Goal: Task Accomplishment & Management: Use online tool/utility

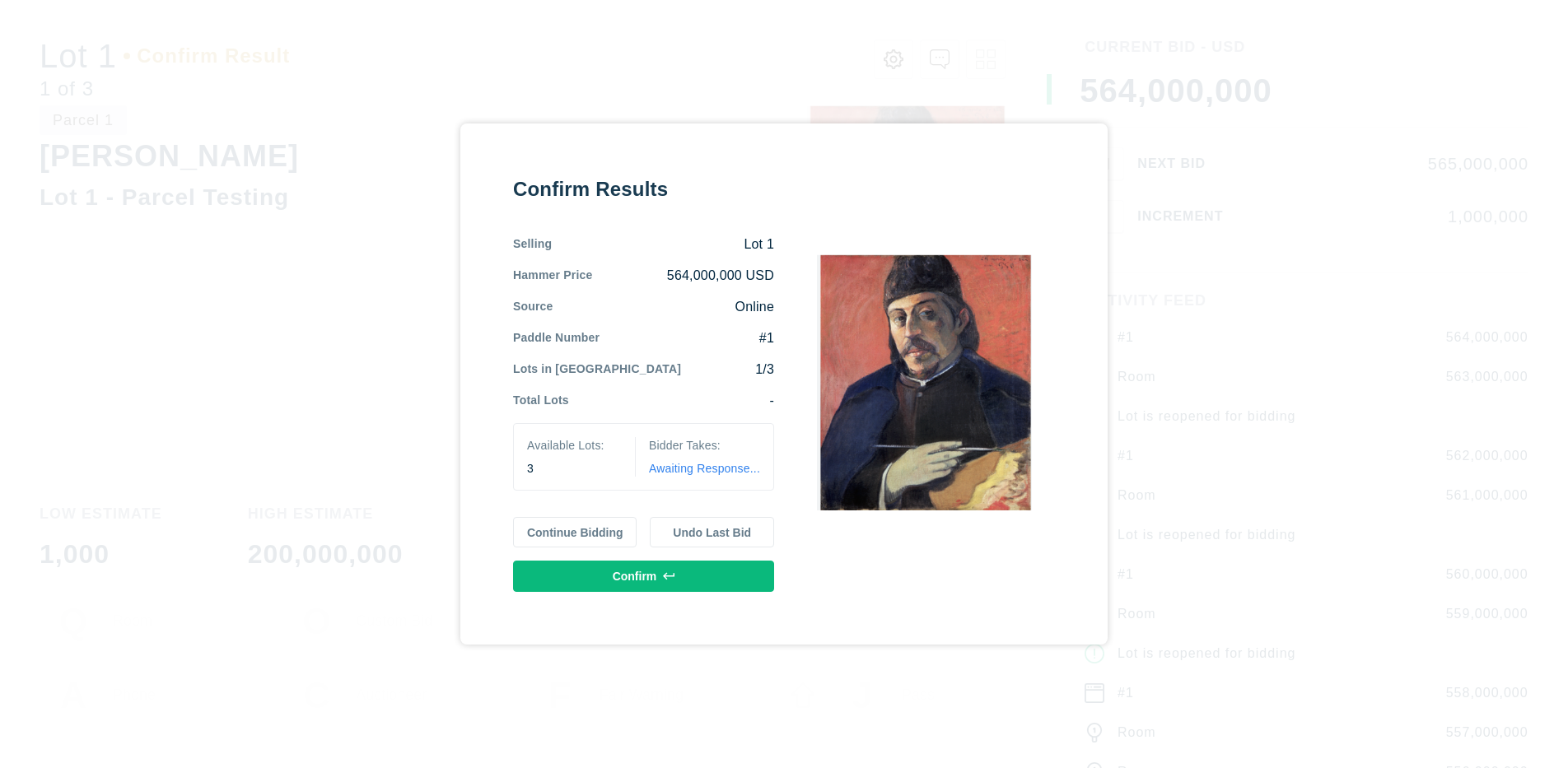
click at [575, 532] on button "Continue Bidding" at bounding box center [575, 532] width 125 height 31
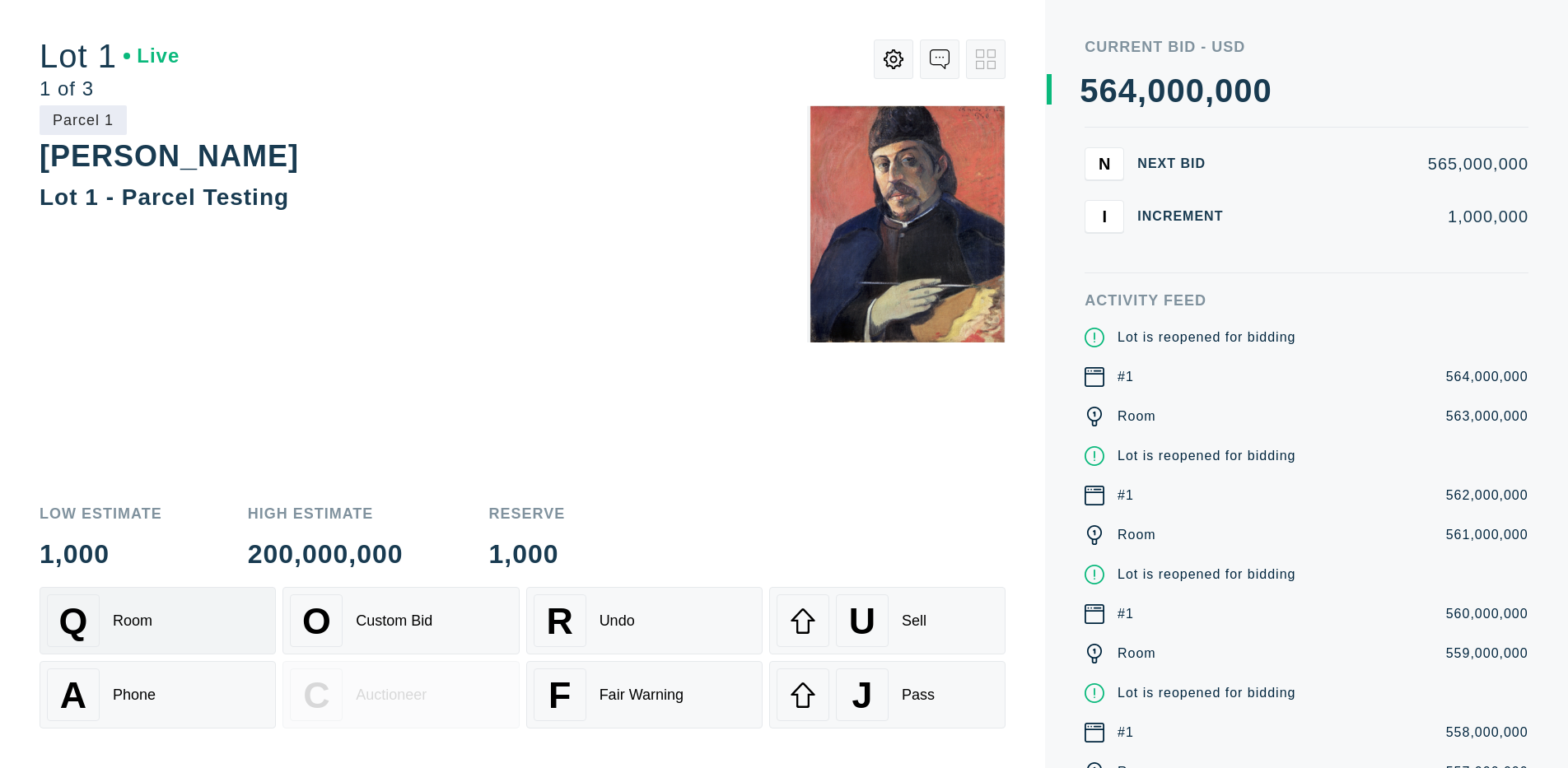
click at [157, 620] on div "Q Room" at bounding box center [157, 620] width 222 height 52
